Goal: Transaction & Acquisition: Book appointment/travel/reservation

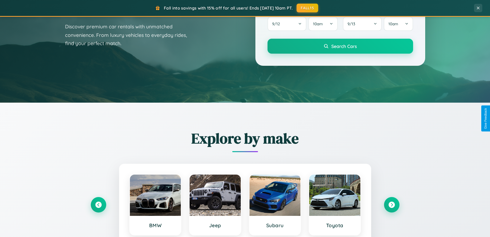
scroll to position [354, 0]
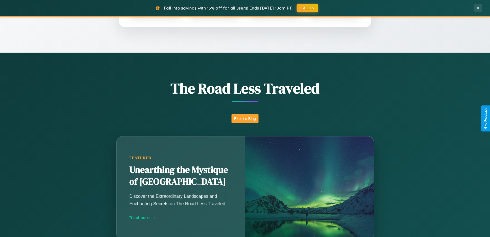
click at [245, 118] on button "Explore Blog" at bounding box center [245, 118] width 27 height 10
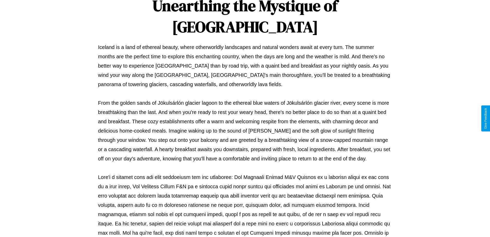
scroll to position [167, 0]
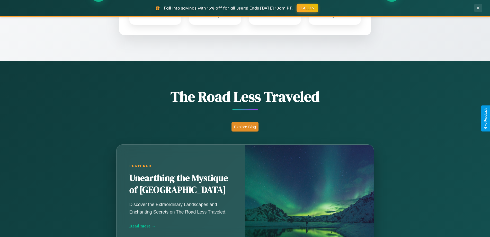
scroll to position [222, 0]
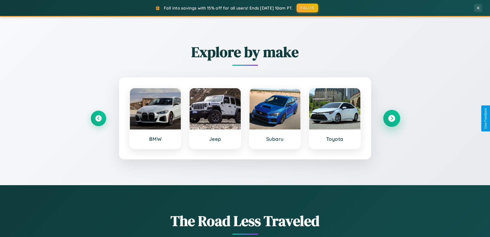
click at [392, 118] on icon at bounding box center [391, 118] width 7 height 7
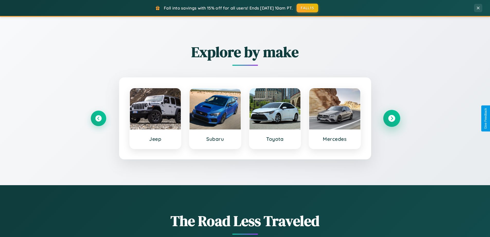
click at [392, 118] on icon at bounding box center [391, 118] width 7 height 7
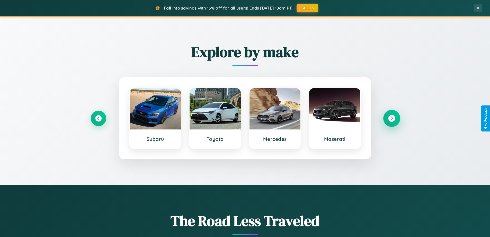
click at [392, 118] on icon at bounding box center [391, 118] width 7 height 7
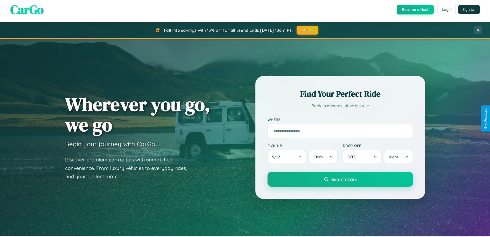
scroll to position [0, 0]
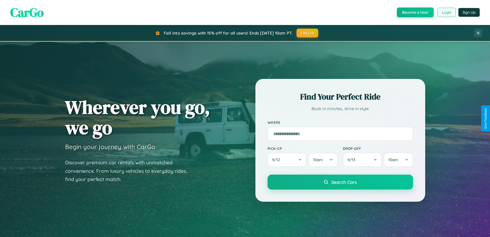
click at [447, 12] on button "Login" at bounding box center [447, 12] width 18 height 9
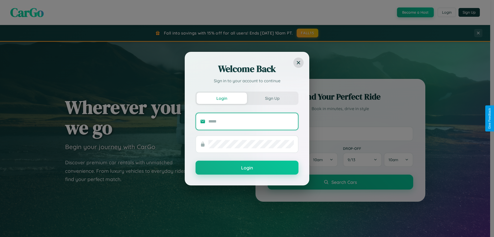
click at [251, 121] on input "text" at bounding box center [250, 121] width 85 height 8
type input "**********"
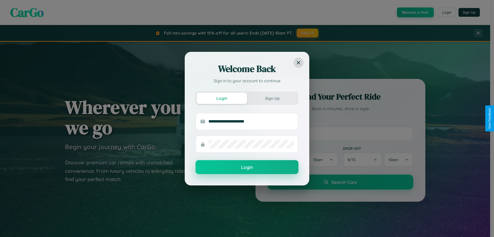
click at [247, 167] on button "Login" at bounding box center [247, 167] width 103 height 14
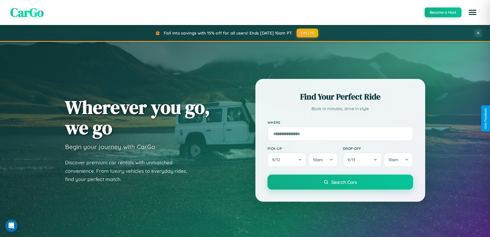
scroll to position [222, 0]
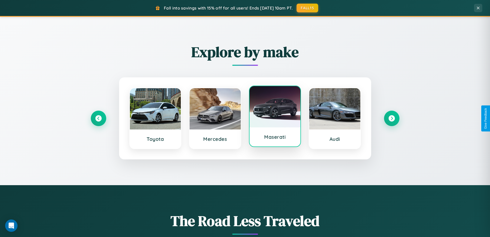
click at [275, 117] on div at bounding box center [275, 106] width 51 height 41
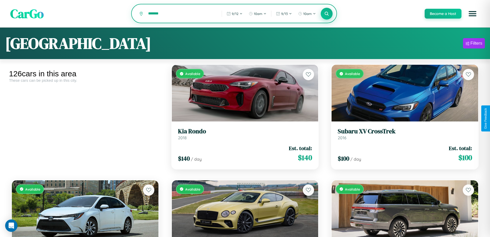
type input "*******"
click at [327, 14] on icon at bounding box center [327, 13] width 5 height 5
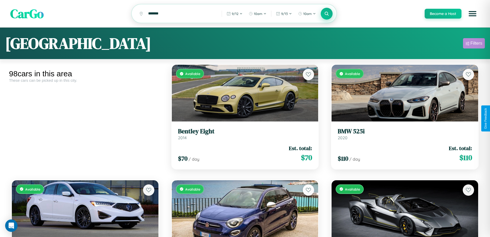
click at [474, 44] on div "Filters" at bounding box center [477, 43] width 12 height 5
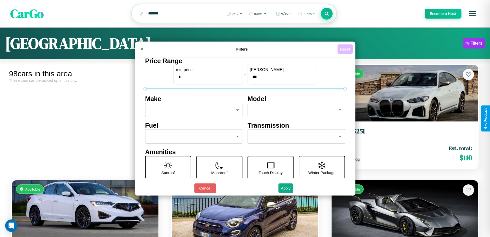
click at [346, 49] on button "Reset" at bounding box center [345, 49] width 15 height 10
